Goal: Communication & Community: Participate in discussion

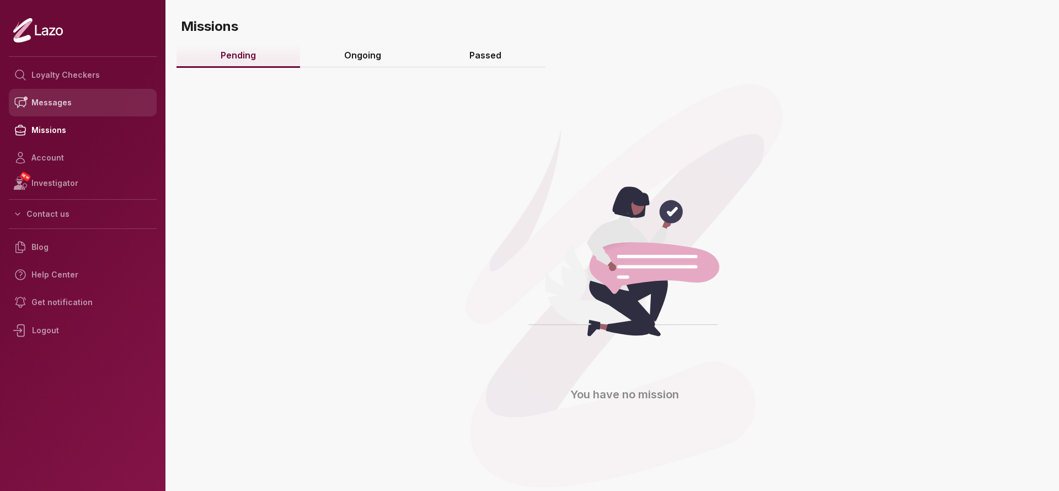
click at [34, 103] on link "Messages" at bounding box center [83, 103] width 148 height 28
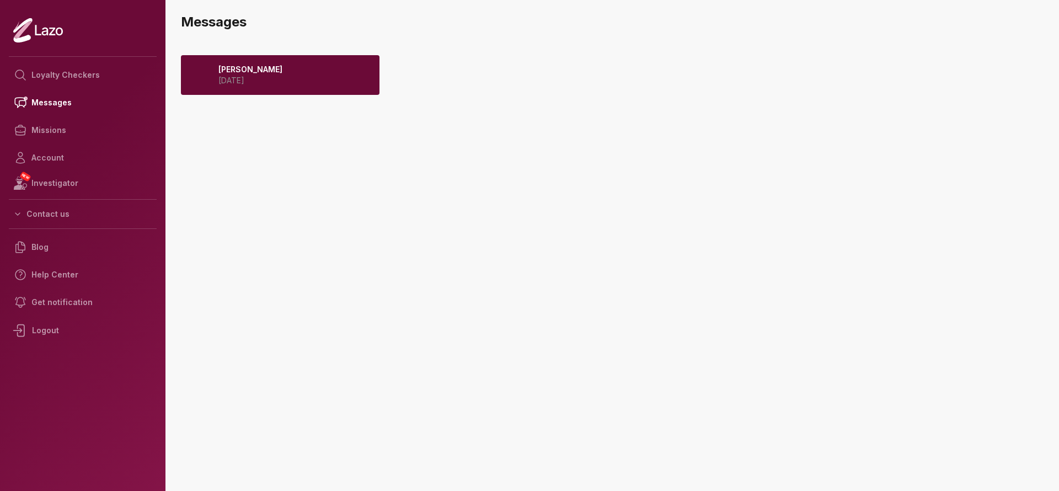
click at [303, 58] on div "Brian 2025 September 06" at bounding box center [280, 75] width 199 height 40
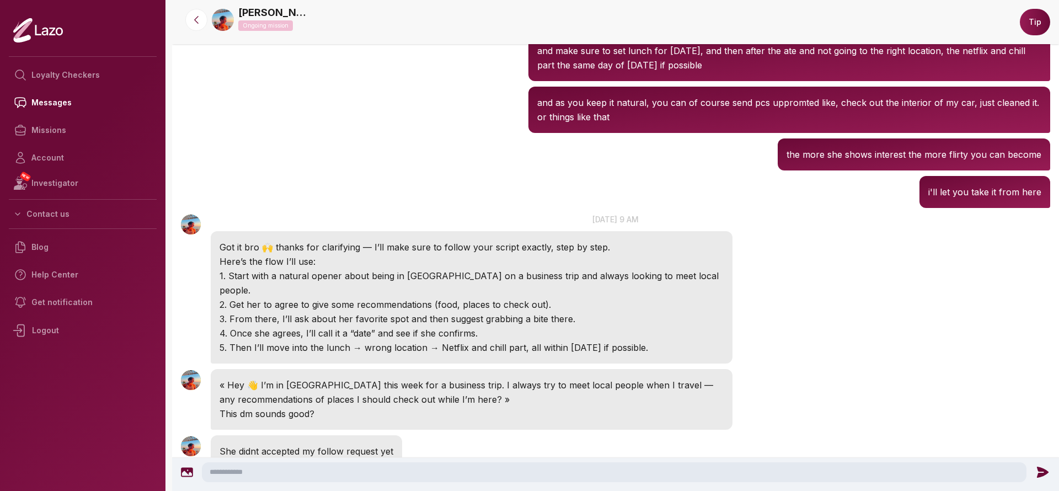
scroll to position [1397, 0]
